Goal: Information Seeking & Learning: Learn about a topic

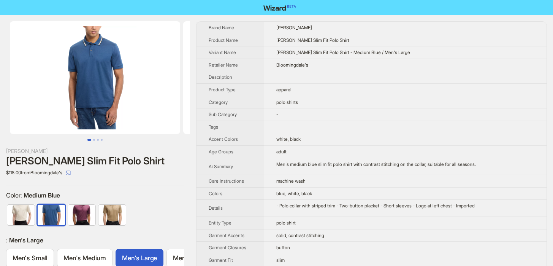
scroll to position [0, 94]
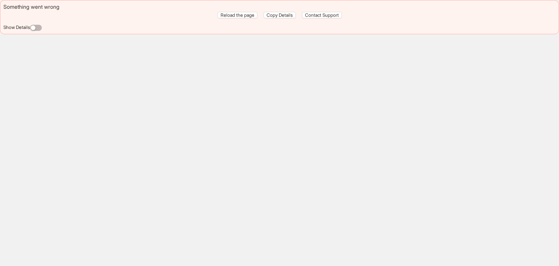
scroll to position [1837, 0]
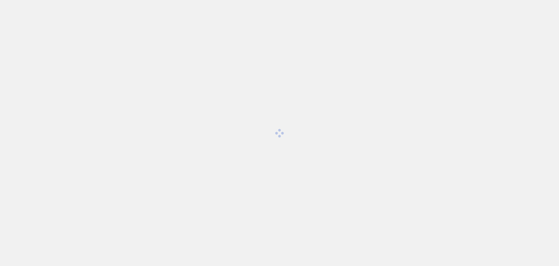
scroll to position [1837, 0]
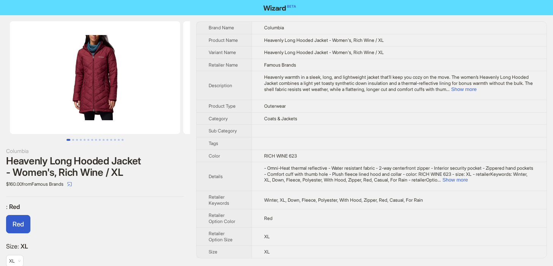
scroll to position [1837, 0]
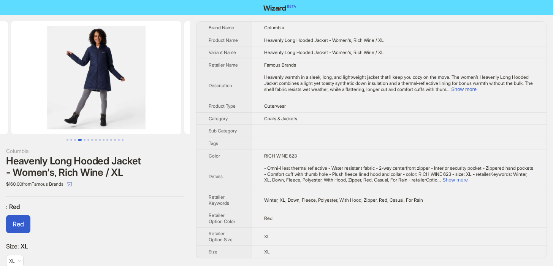
scroll to position [0, 520]
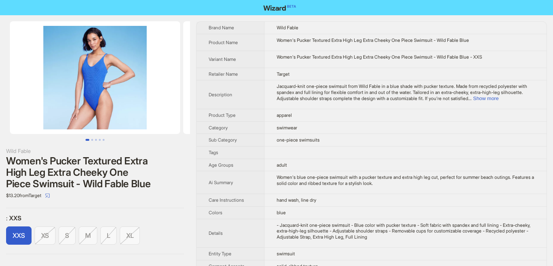
scroll to position [1837, 0]
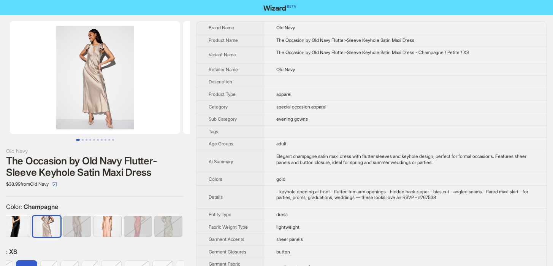
scroll to position [0, 87]
